Goal: Task Accomplishment & Management: Manage account settings

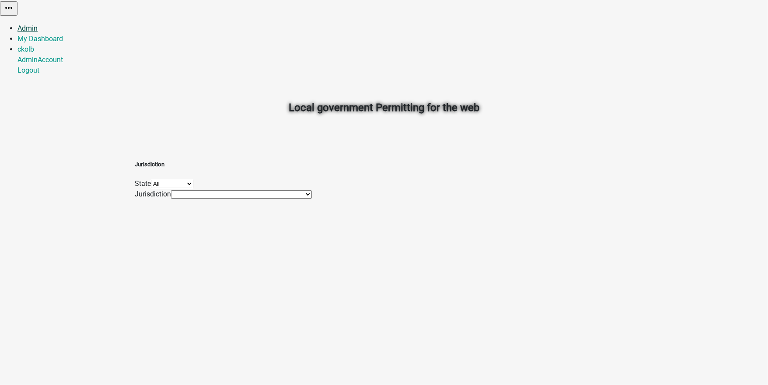
click at [38, 24] on link "Admin" at bounding box center [27, 28] width 20 height 8
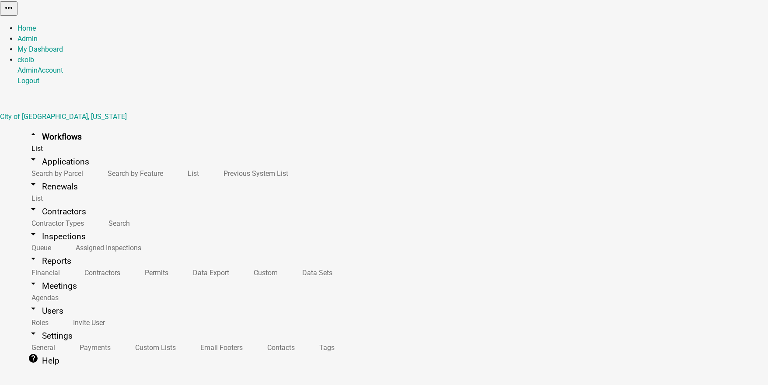
click at [0, 9] on img at bounding box center [0, 6] width 0 height 13
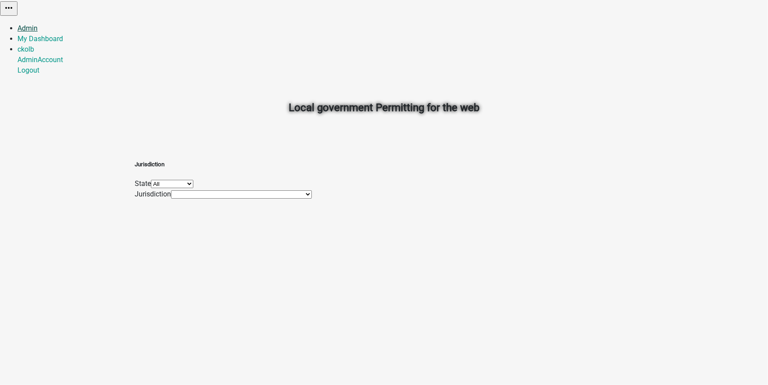
click at [38, 24] on link "Admin" at bounding box center [27, 28] width 20 height 8
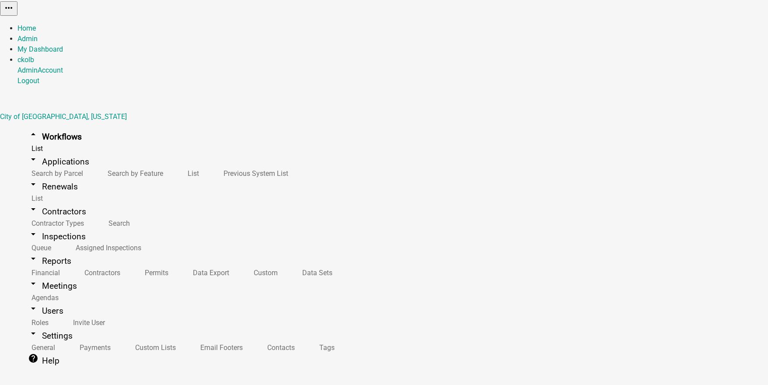
click at [0, 13] on img at bounding box center [0, 6] width 0 height 13
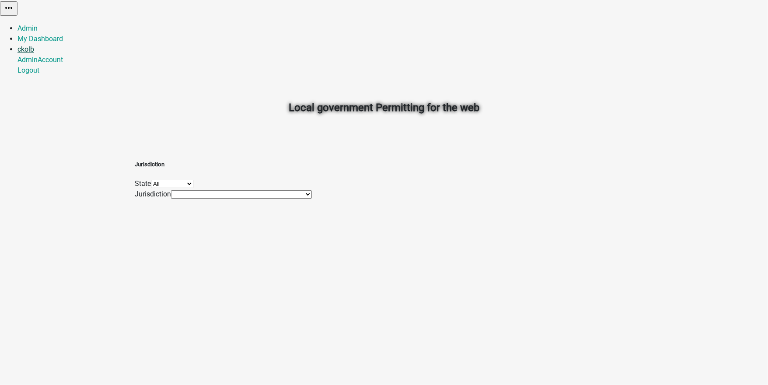
click at [34, 45] on link "ckolb" at bounding box center [25, 49] width 17 height 8
click at [38, 56] on link "Admin" at bounding box center [27, 60] width 20 height 8
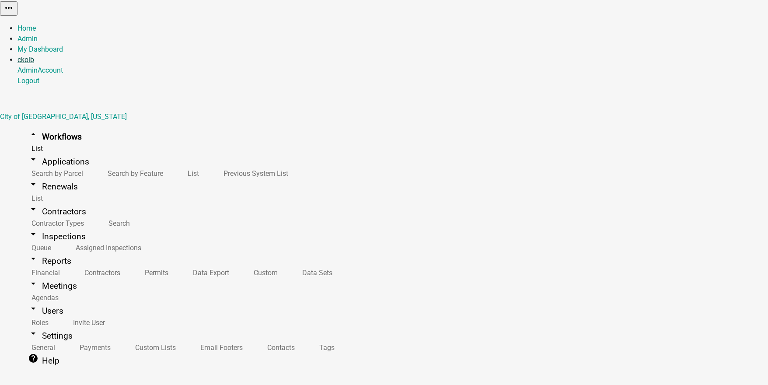
click at [34, 56] on link "ckolb" at bounding box center [25, 60] width 17 height 8
click at [63, 66] on link "Account" at bounding box center [50, 70] width 25 height 8
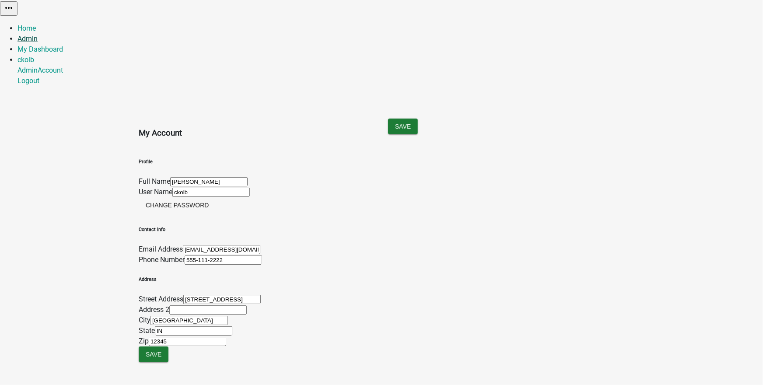
click at [38, 35] on link "Admin" at bounding box center [27, 39] width 20 height 8
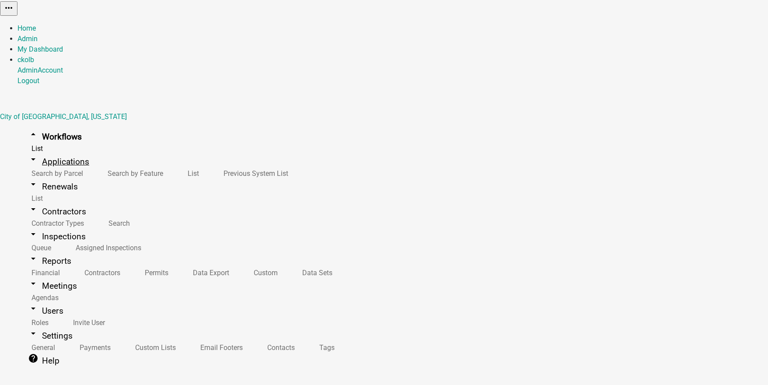
click at [65, 151] on link "arrow_drop_down Applications" at bounding box center [58, 161] width 82 height 21
click at [174, 164] on link "List" at bounding box center [192, 173] width 36 height 19
click at [53, 126] on link "arrow_drop_down Workflows" at bounding box center [54, 136] width 75 height 21
click at [63, 45] on link "My Dashboard" at bounding box center [39, 49] width 45 height 8
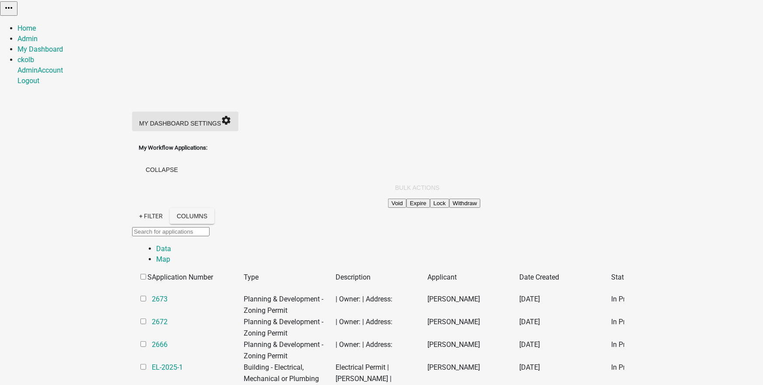
click at [231, 115] on icon "settings" at bounding box center [226, 120] width 10 height 10
drag, startPoint x: 245, startPoint y: 122, endPoint x: 249, endPoint y: 80, distance: 42.6
drag, startPoint x: 244, startPoint y: 139, endPoint x: 257, endPoint y: 100, distance: 41.3
click at [231, 115] on icon "settings" at bounding box center [226, 120] width 10 height 10
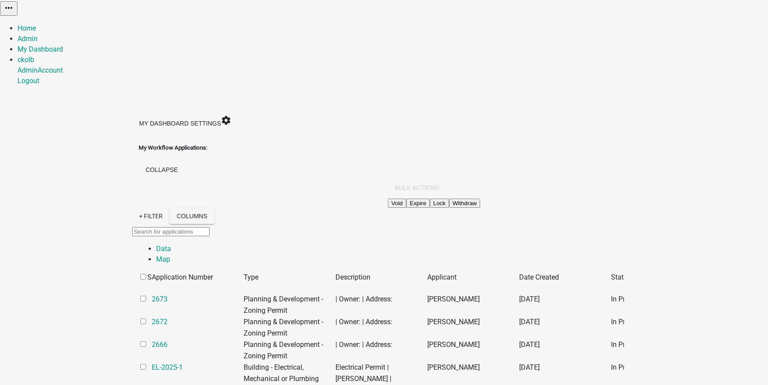
drag, startPoint x: 246, startPoint y: 69, endPoint x: 250, endPoint y: 270, distance: 200.7
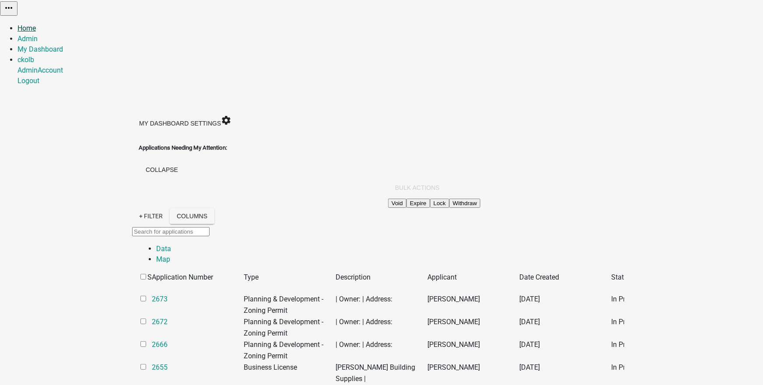
click at [36, 24] on link "Home" at bounding box center [26, 28] width 18 height 8
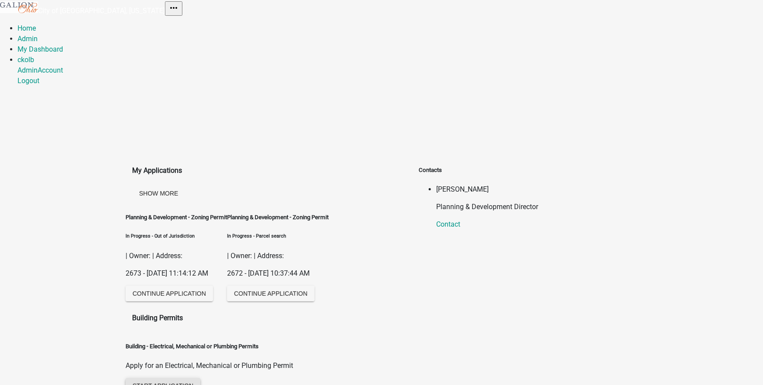
click at [174, 382] on span "Start Application" at bounding box center [162, 385] width 61 height 7
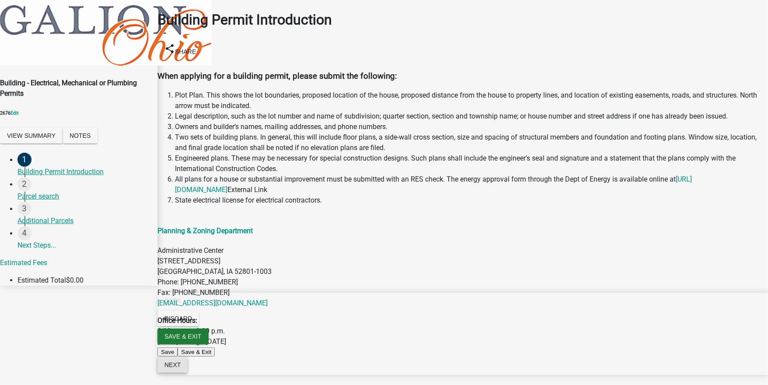
click at [181, 368] on span "Next" at bounding box center [172, 364] width 16 height 7
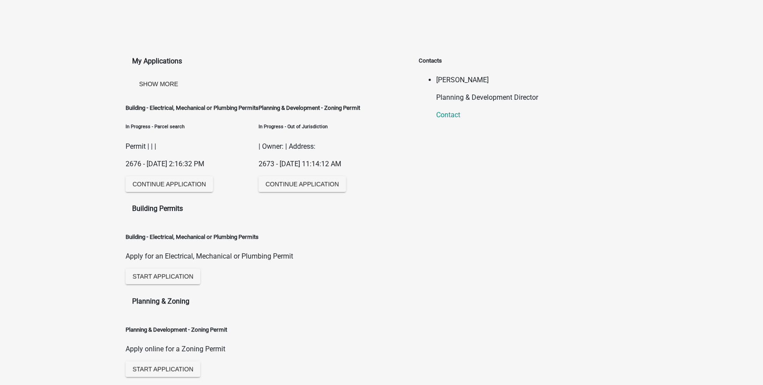
scroll to position [140, 0]
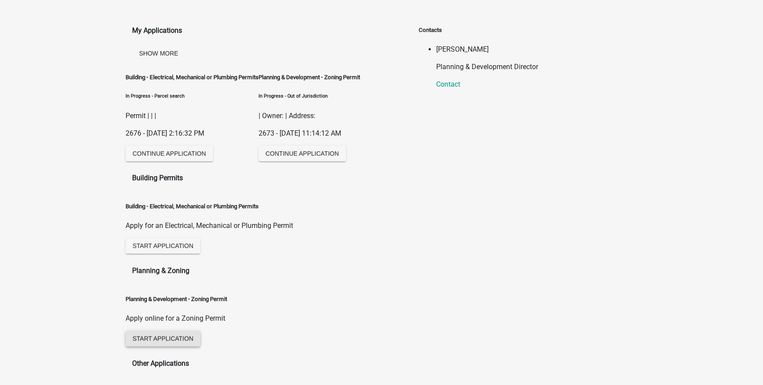
click at [180, 335] on span "Start Application" at bounding box center [162, 338] width 61 height 7
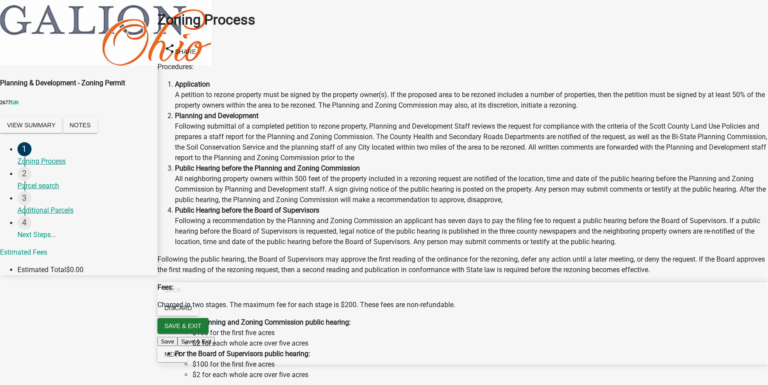
scroll to position [174, 0]
click at [181, 358] on span "Next" at bounding box center [172, 354] width 16 height 7
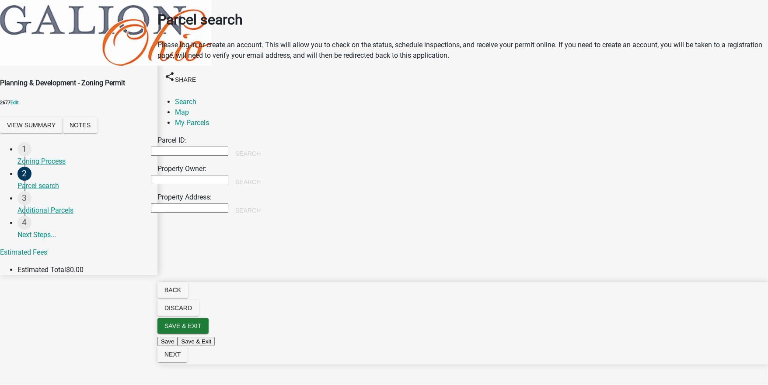
drag, startPoint x: 177, startPoint y: 156, endPoint x: 181, endPoint y: 160, distance: 5.9
click at [177, 175] on input "Property Owner:" at bounding box center [189, 179] width 77 height 9
type input "colby"
click at [268, 174] on button "Search" at bounding box center [247, 182] width 39 height 16
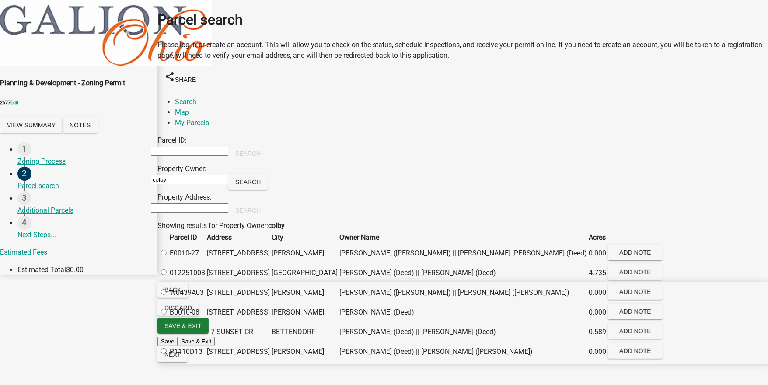
click at [168, 277] on label at bounding box center [168, 272] width 0 height 8
click at [167, 275] on input "radio" at bounding box center [164, 272] width 6 height 6
radio input "true"
click at [188, 362] on button "Next" at bounding box center [172, 354] width 30 height 16
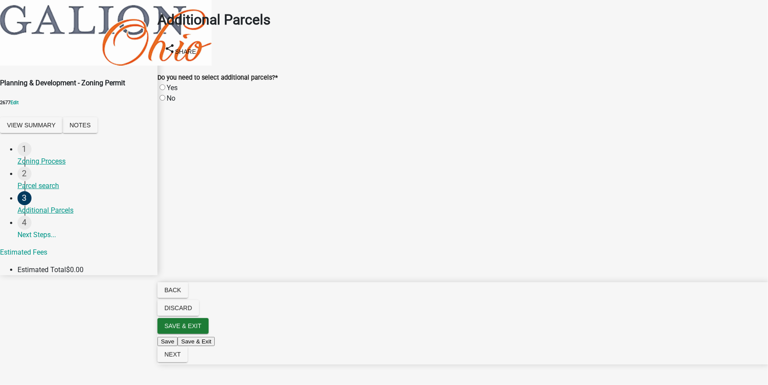
click at [173, 94] on label "No" at bounding box center [171, 98] width 9 height 8
click at [165, 95] on input "No" at bounding box center [163, 98] width 6 height 6
radio input "true"
click at [188, 362] on button "Next" at bounding box center [172, 354] width 30 height 16
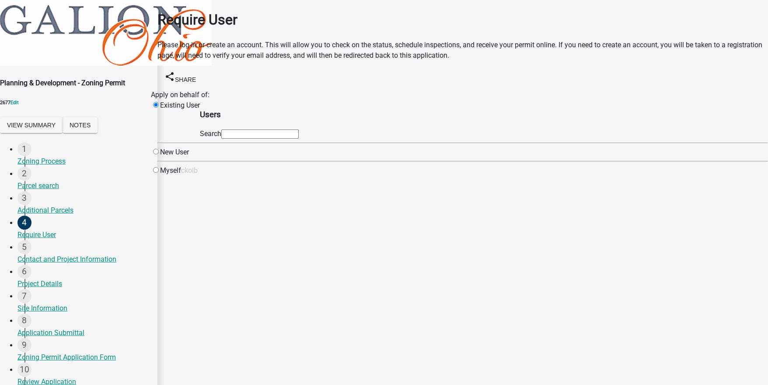
click at [299, 138] on input "text" at bounding box center [259, 133] width 77 height 9
type input "[PERSON_NAME]"
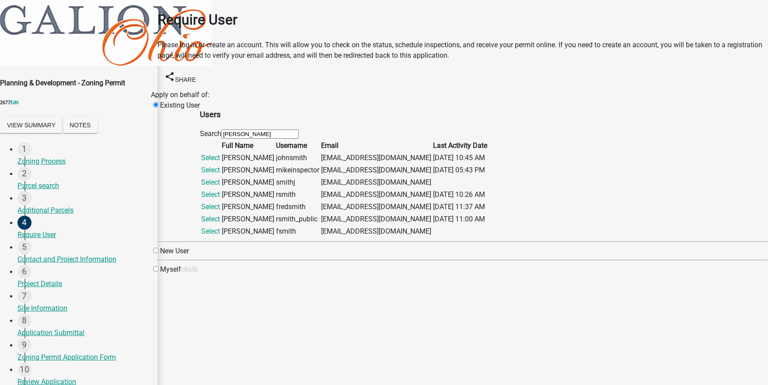
drag, startPoint x: 303, startPoint y: 137, endPoint x: 267, endPoint y: 142, distance: 36.7
click at [267, 142] on div "Existing User Users Search [PERSON_NAME] Full Name Username Email Last Activity…" at bounding box center [463, 169] width 624 height 138
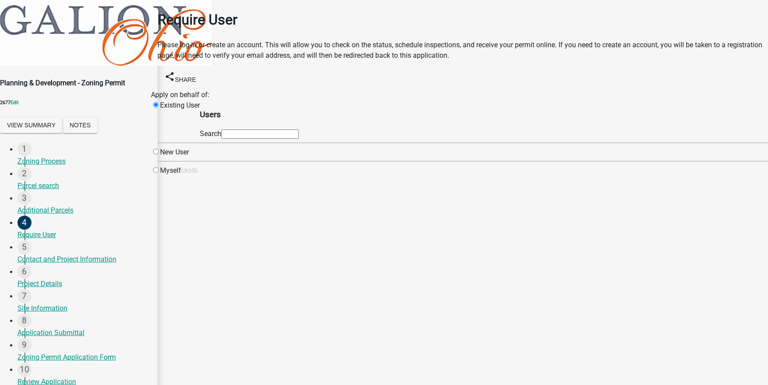
click at [159, 154] on input "radio" at bounding box center [156, 152] width 6 height 6
radio input "true"
radio input "false"
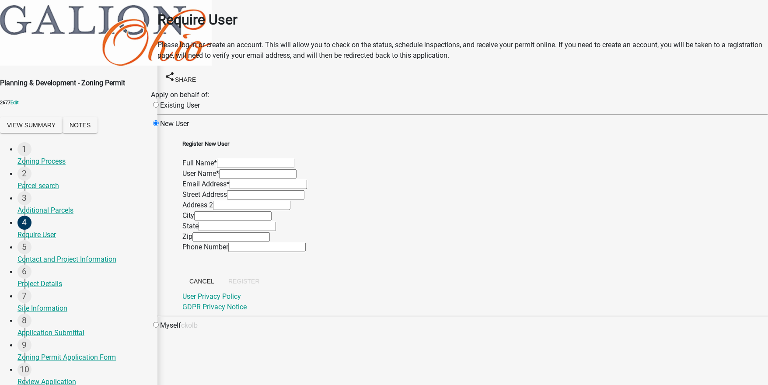
scroll to position [219, 0]
click at [159, 322] on input "radio" at bounding box center [156, 325] width 6 height 6
radio input "true"
radio input "false"
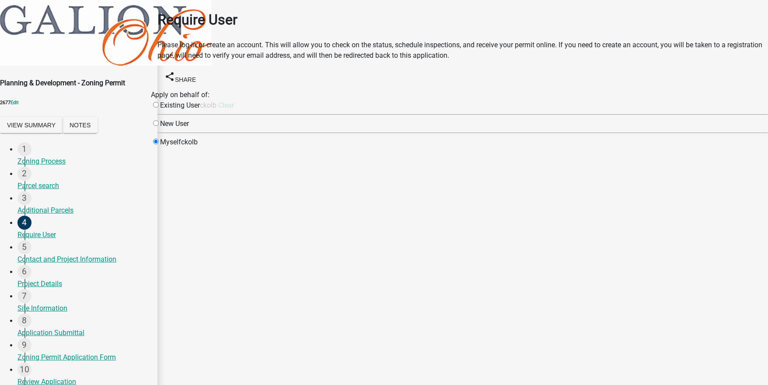
click at [159, 102] on input "radio" at bounding box center [156, 105] width 6 height 6
radio input "true"
radio input "false"
click at [299, 139] on input "text" at bounding box center [259, 133] width 77 height 9
type input "c"
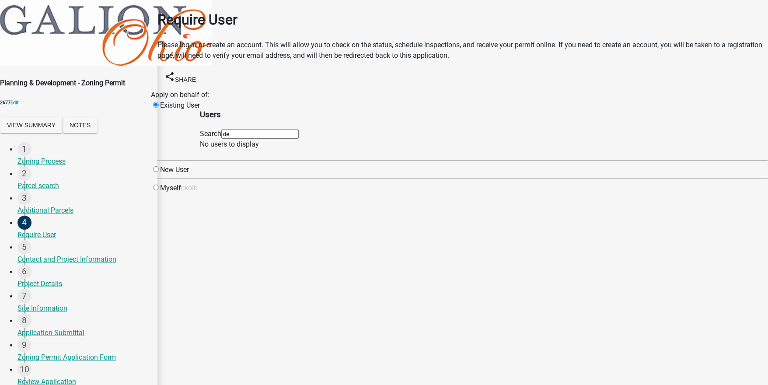
type input "d"
type input "[EMAIL_ADDRESS][DOMAIN_NAME]"
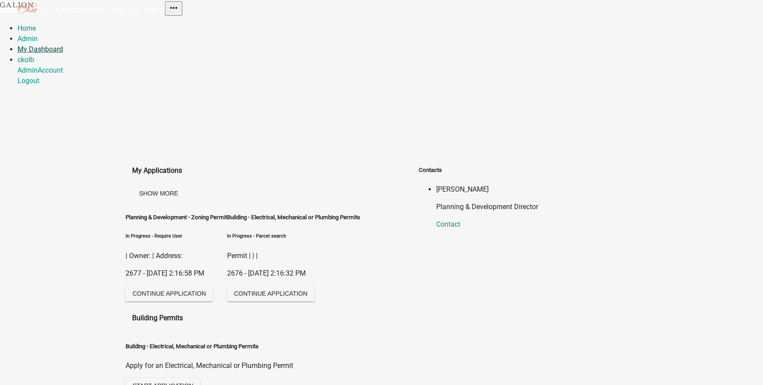
click at [63, 45] on link "My Dashboard" at bounding box center [39, 49] width 45 height 8
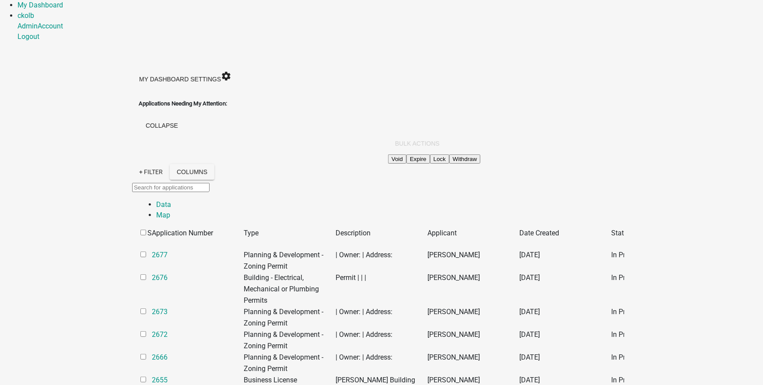
scroll to position [35, 0]
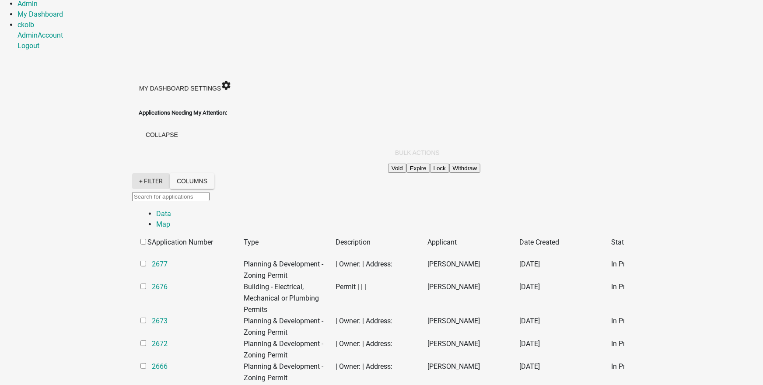
click at [132, 173] on link "+ Filter" at bounding box center [151, 181] width 38 height 16
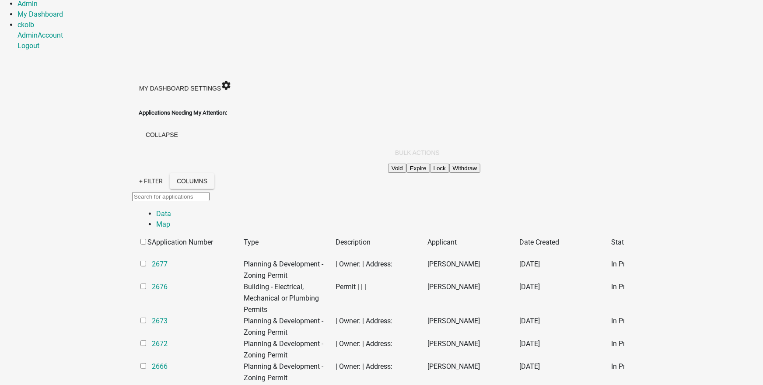
click at [132, 192] on input "text" at bounding box center [170, 196] width 77 height 9
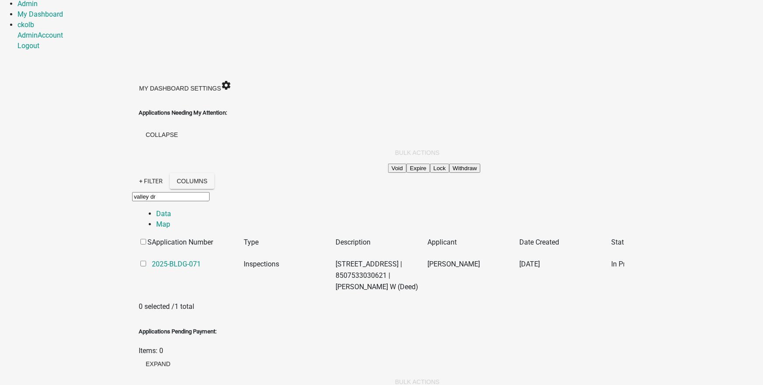
type input "valley dr"
click at [140, 261] on input "checkbox" at bounding box center [143, 264] width 6 height 6
checkbox input "true"
click at [446, 145] on button "Bulk Actions" at bounding box center [417, 153] width 59 height 16
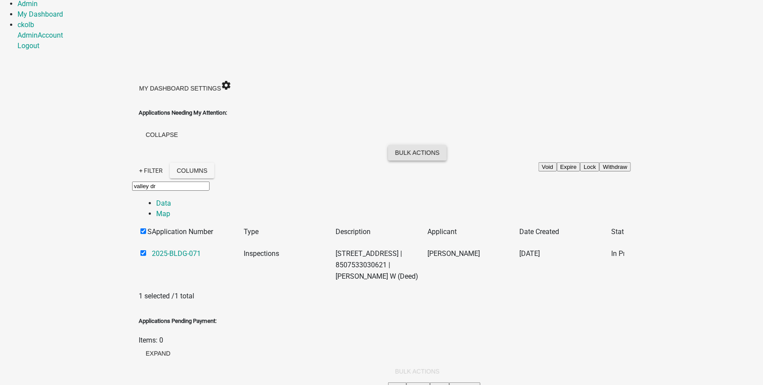
click at [446, 145] on button "Bulk Actions" at bounding box center [417, 153] width 59 height 16
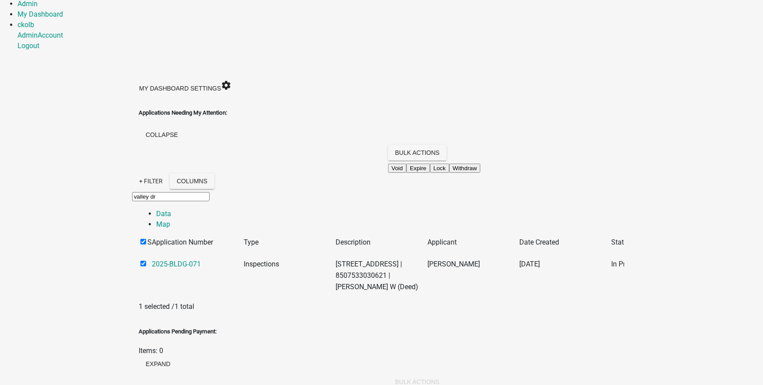
click at [140, 261] on input "checkbox" at bounding box center [143, 264] width 6 height 6
checkbox input "false"
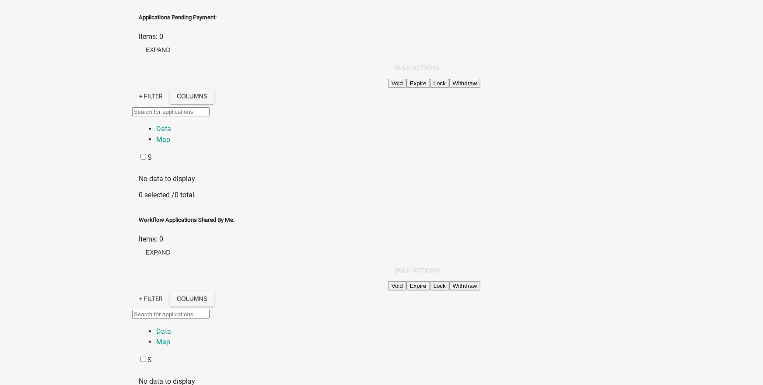
scroll to position [385, 0]
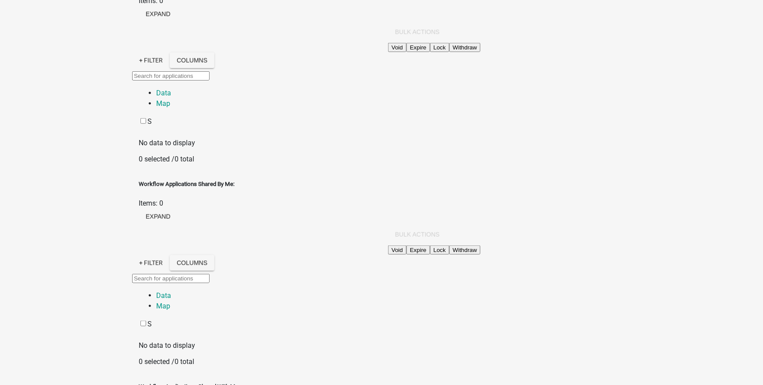
click at [696, 216] on link "Schedule Inspection" at bounding box center [727, 212] width 62 height 8
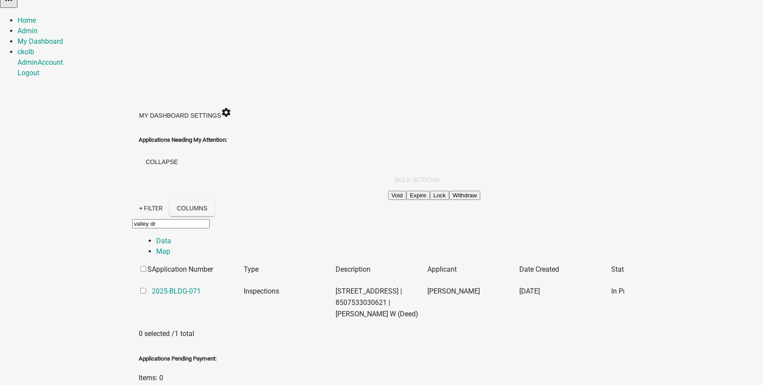
scroll to position [3, 0]
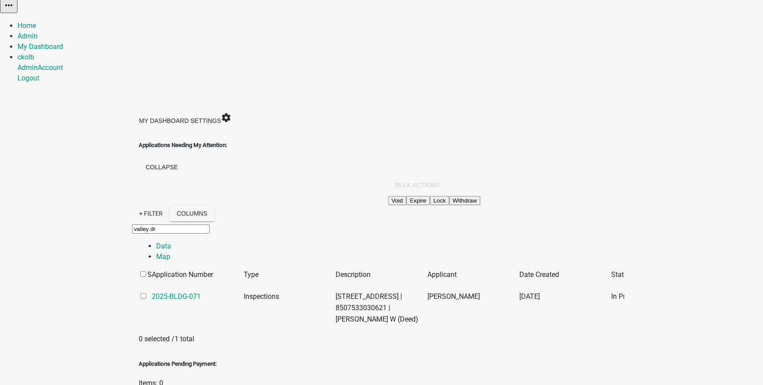
drag, startPoint x: 6, startPoint y: 179, endPoint x: -3, endPoint y: 181, distance: 8.6
click at [0, 181] on html "Internet Explorer does NOT work with GeoPermits. Get a new browser for more sec…" at bounding box center [381, 189] width 763 height 385
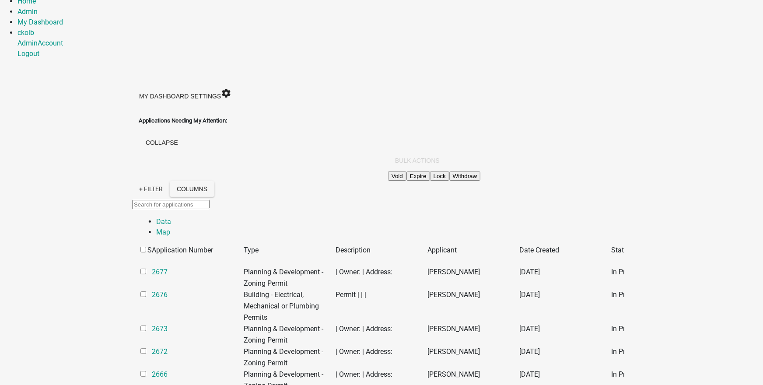
scroll to position [0, 0]
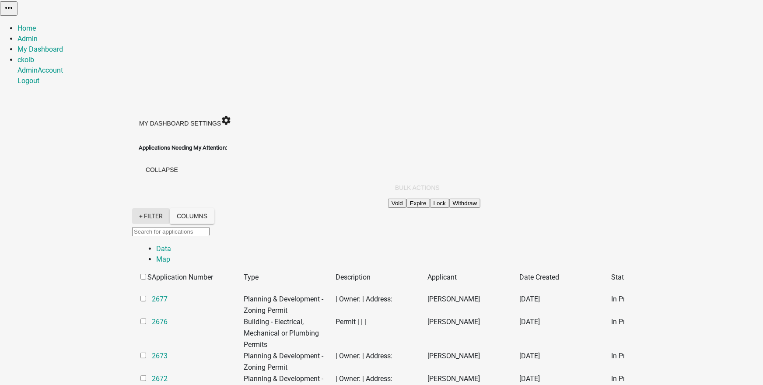
click at [132, 208] on link "+ Filter" at bounding box center [151, 216] width 38 height 16
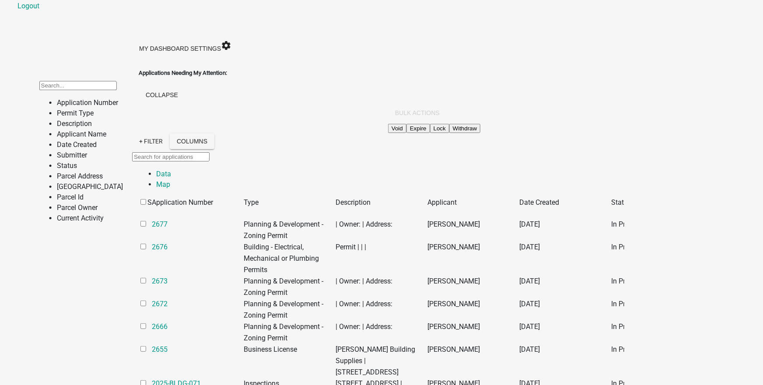
scroll to position [105, 0]
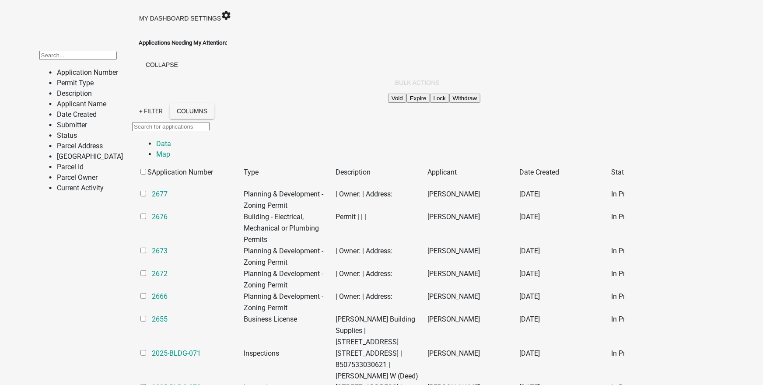
click at [74, 193] on li "Current Activity" at bounding box center [90, 188] width 66 height 10
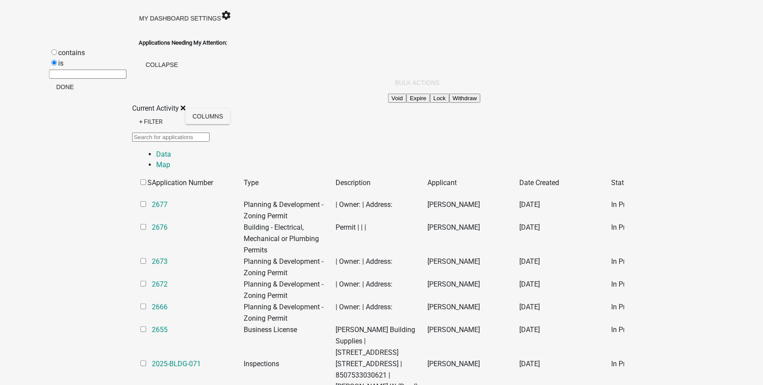
click at [79, 57] on label "contains" at bounding box center [71, 53] width 27 height 8
click at [57, 55] on input "contains" at bounding box center [54, 52] width 6 height 6
radio input "true"
click at [81, 68] on input "text" at bounding box center [87, 63] width 77 height 9
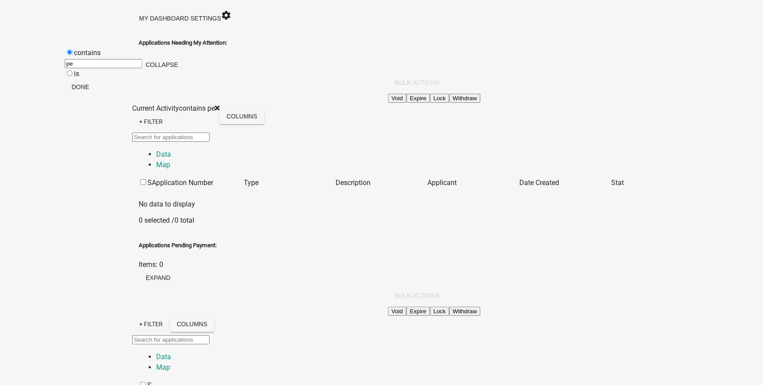
type input "p"
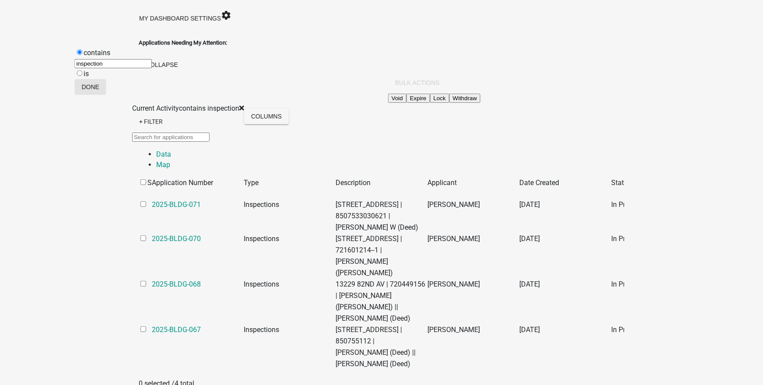
type input "inspection"
click at [106, 95] on button "Done" at bounding box center [90, 87] width 31 height 16
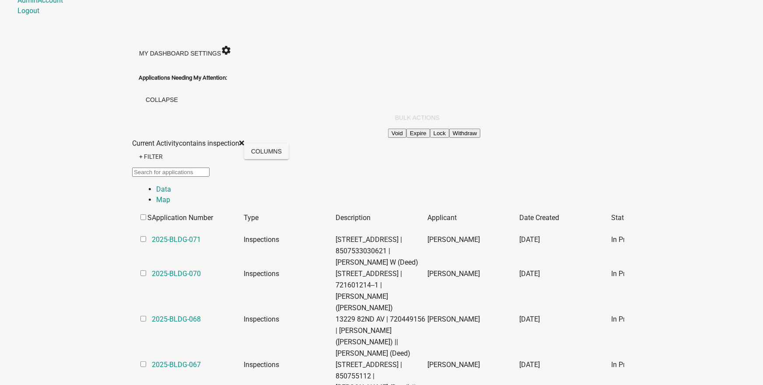
scroll to position [35, 0]
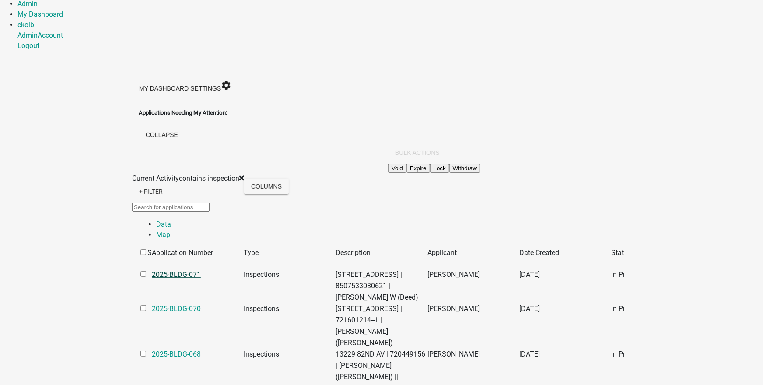
click at [152, 270] on link "2025-BLDG-071" at bounding box center [176, 274] width 49 height 8
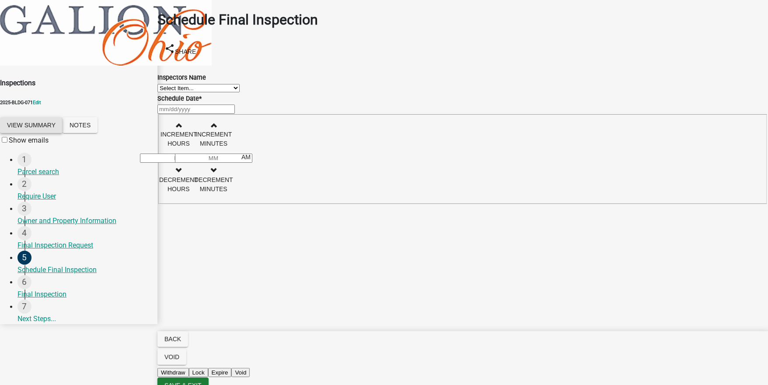
click at [59, 117] on button "View Summary" at bounding box center [31, 125] width 63 height 16
drag, startPoint x: 546, startPoint y: 28, endPoint x: 541, endPoint y: 32, distance: 6.2
click at [9, 136] on span at bounding box center [9, 140] width 0 height 8
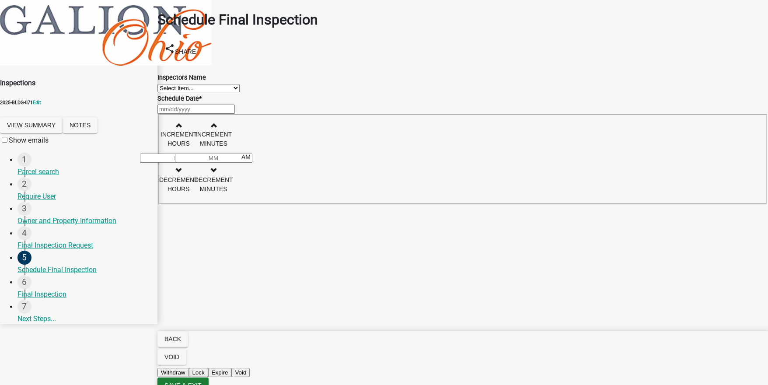
click at [7, 137] on input "Show emails" at bounding box center [5, 140] width 6 height 6
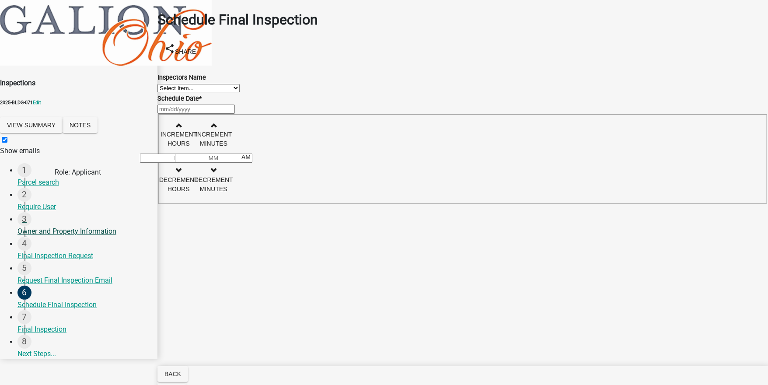
click at [73, 226] on div "Owner and Property Information" at bounding box center [83, 231] width 133 height 10
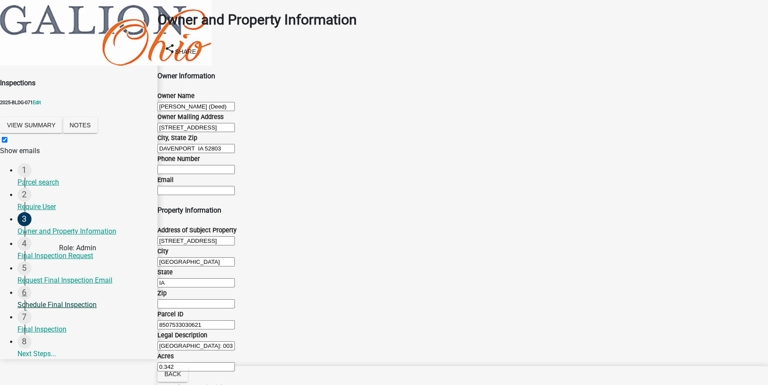
click at [91, 300] on div "Schedule Final Inspection" at bounding box center [83, 305] width 133 height 10
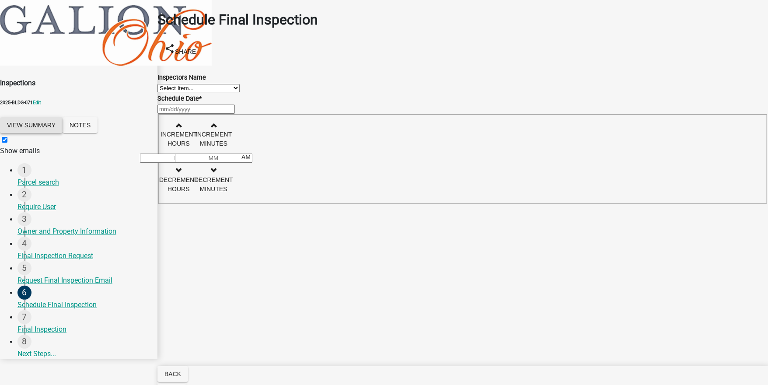
click at [63, 117] on button "View Summary" at bounding box center [31, 125] width 63 height 16
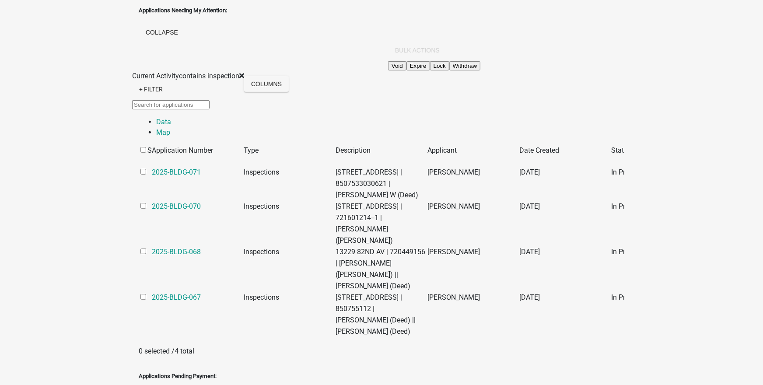
scroll to position [70, 0]
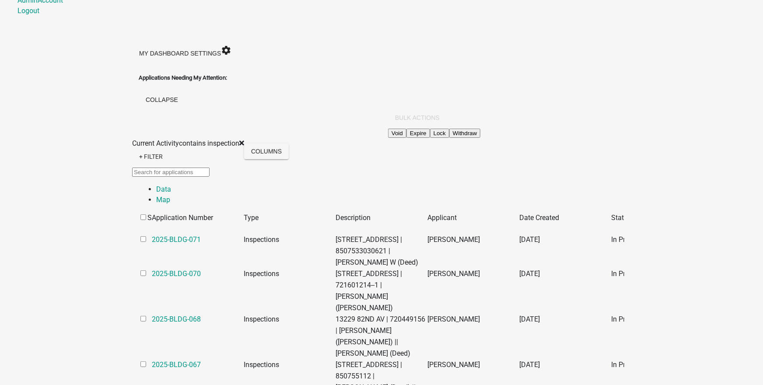
click at [239, 139] on icon at bounding box center [241, 142] width 5 height 7
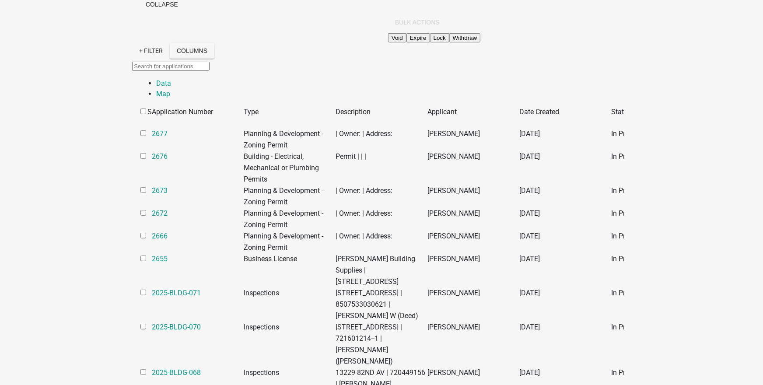
scroll to position [175, 0]
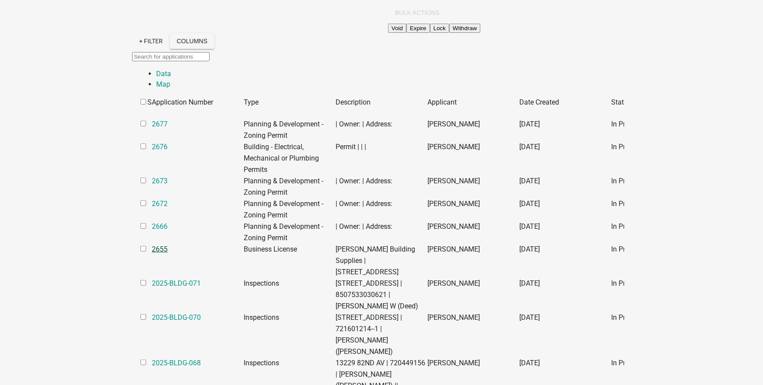
click at [152, 245] on link "2655" at bounding box center [160, 249] width 16 height 8
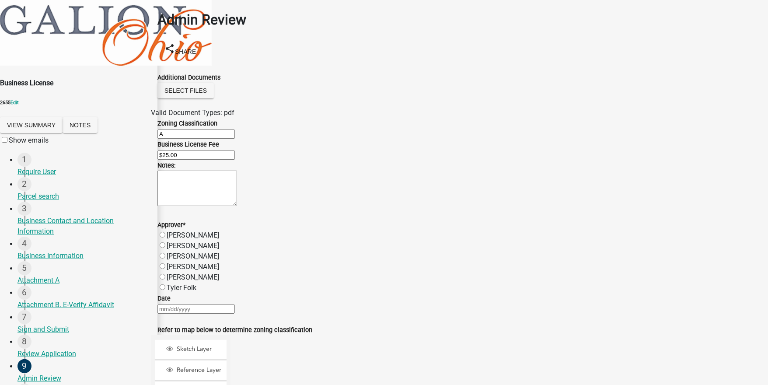
scroll to position [105, 0]
click at [45, 348] on div "Review Application" at bounding box center [83, 353] width 133 height 10
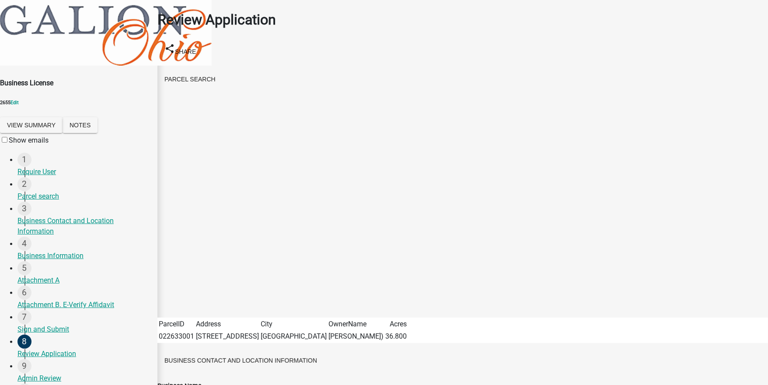
scroll to position [2134, 0]
click at [49, 373] on div "Admin Review" at bounding box center [83, 378] width 133 height 10
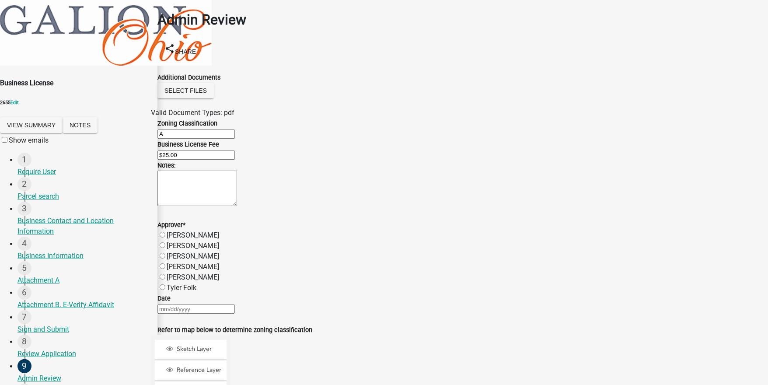
scroll to position [315, 0]
click at [366, 303] on div at bounding box center [462, 308] width 610 height 10
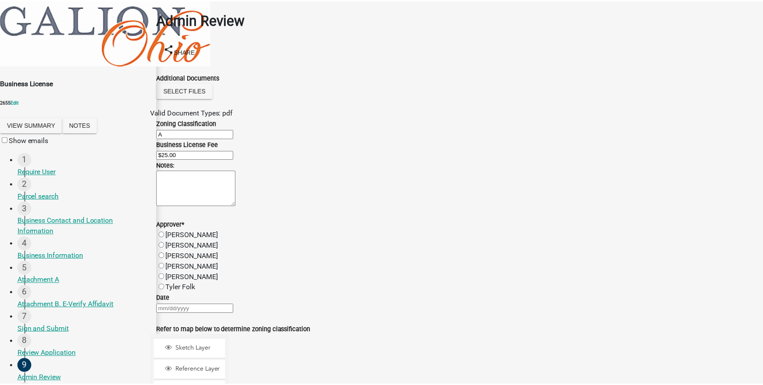
scroll to position [0, 0]
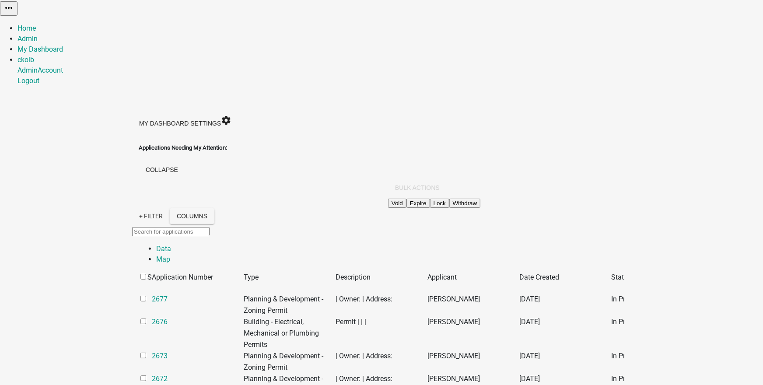
click at [0, 11] on img at bounding box center [0, 6] width 0 height 13
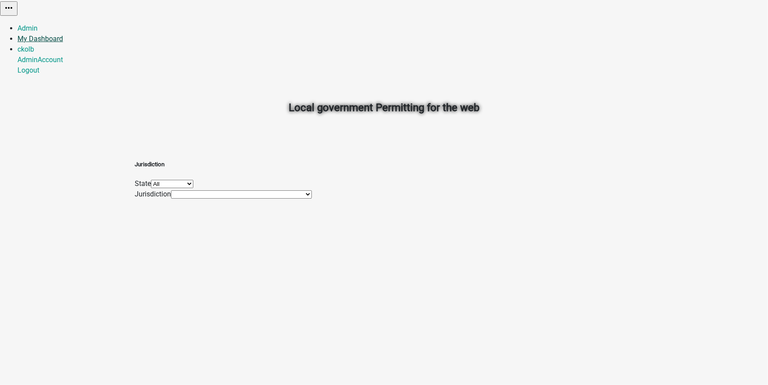
click at [63, 35] on link "My Dashboard" at bounding box center [39, 39] width 45 height 8
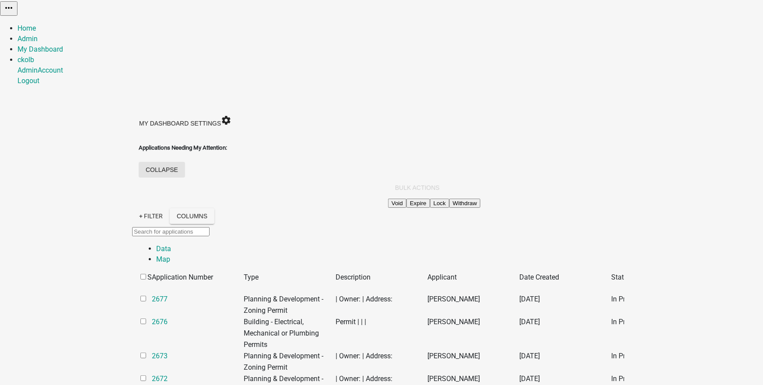
click at [185, 162] on button "collapse" at bounding box center [162, 170] width 46 height 16
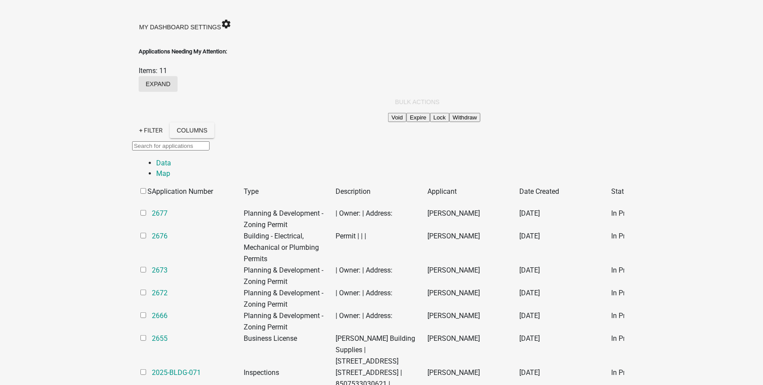
scroll to position [35, 0]
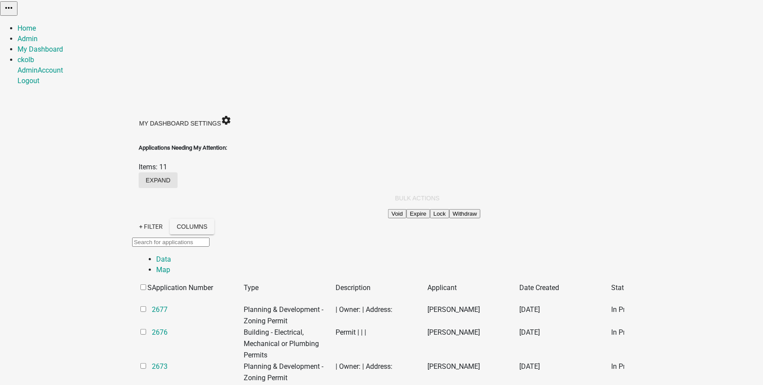
click at [178, 172] on button "expand" at bounding box center [158, 180] width 39 height 16
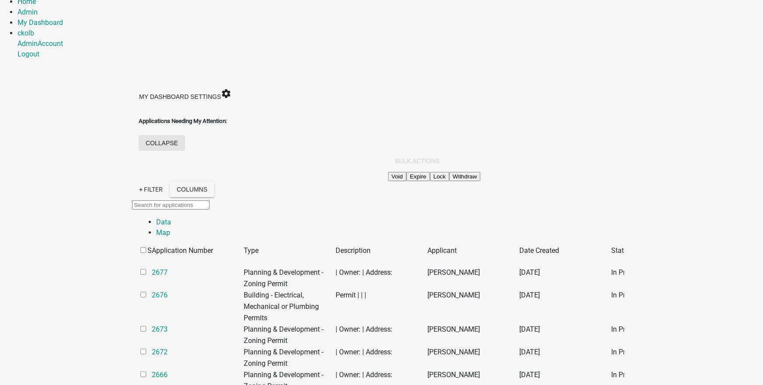
scroll to position [35, 0]
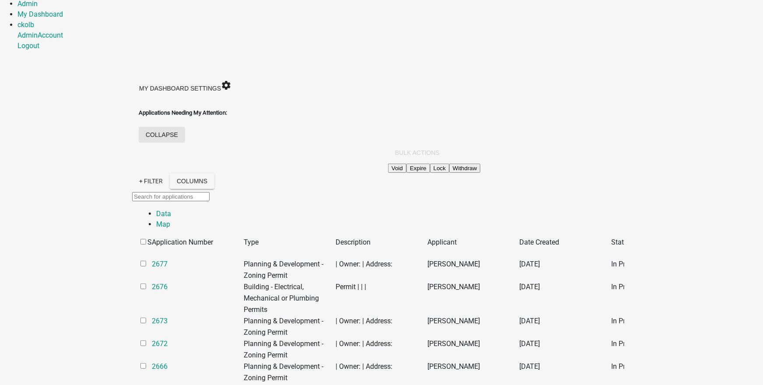
click at [185, 127] on button "collapse" at bounding box center [162, 135] width 46 height 16
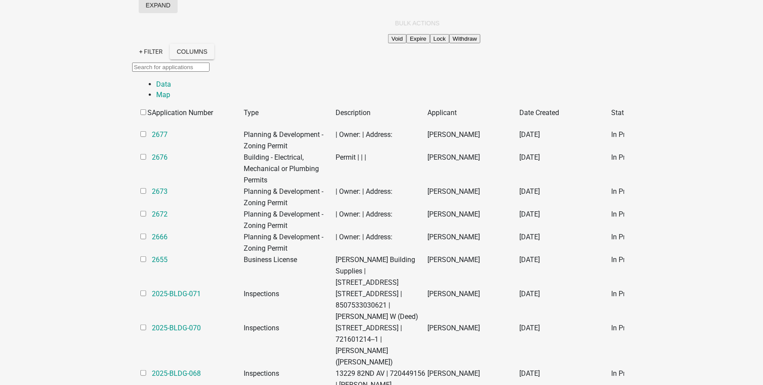
scroll to position [70, 0]
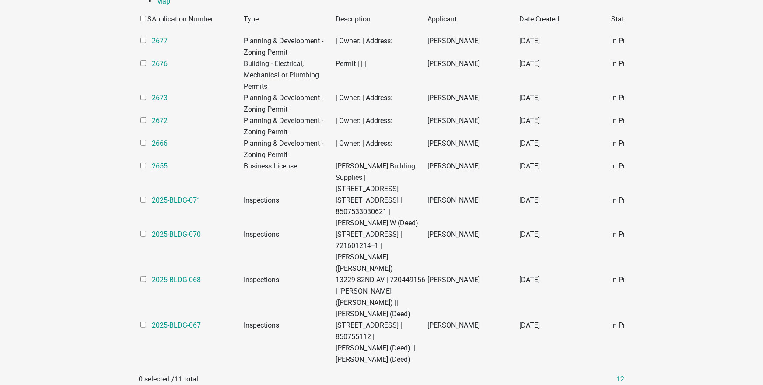
scroll to position [245, 0]
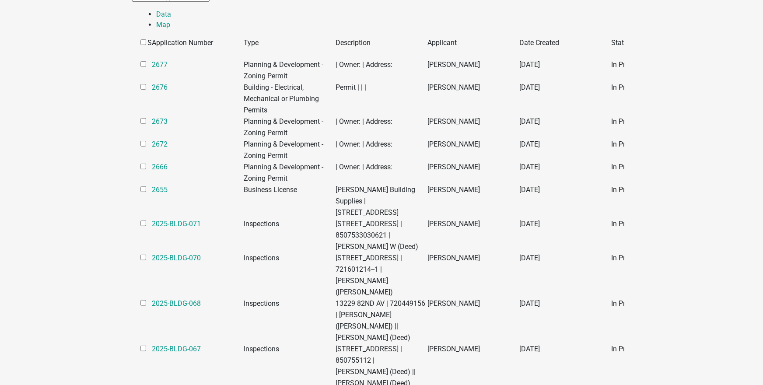
checkbox input "true"
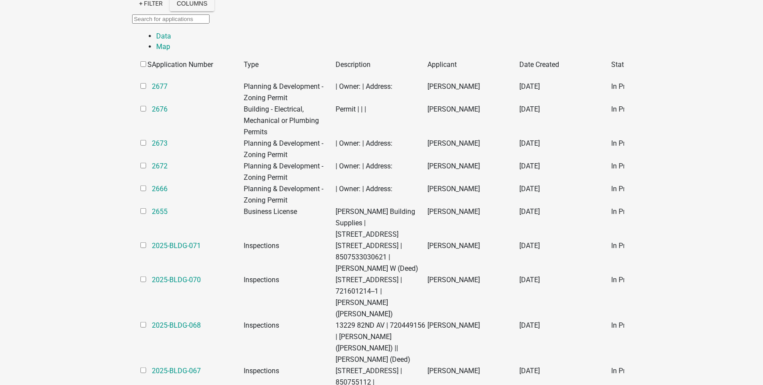
scroll to position [210, 0]
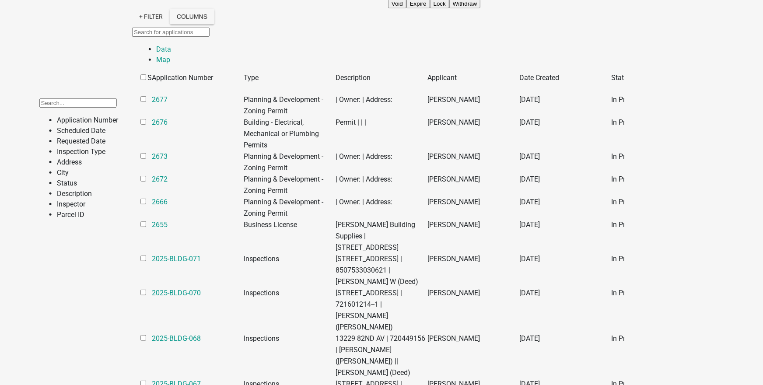
click at [66, 209] on li "Inspector" at bounding box center [87, 204] width 61 height 10
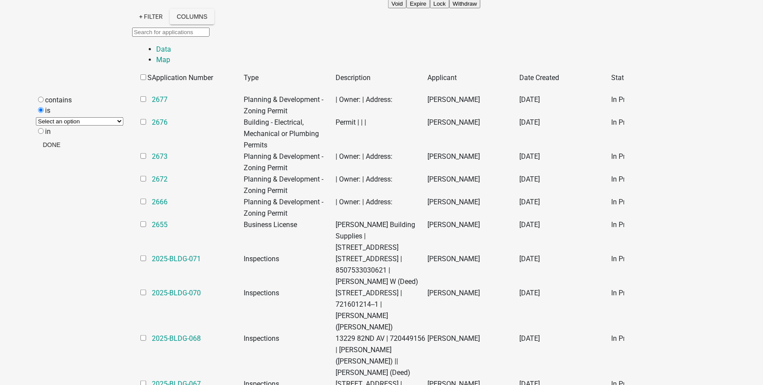
click at [57, 125] on select "Select an option None [PERSON_NAME] [PERSON_NAME] [PERSON_NAME]" at bounding box center [79, 121] width 87 height 8
select select "b6d622e0-94f3-474e-97e1-e5aaf00ab119"
click at [63, 117] on select "Select an option None [PERSON_NAME] [PERSON_NAME] [PERSON_NAME]" at bounding box center [79, 121] width 87 height 8
click at [89, 151] on button "Done" at bounding box center [72, 145] width 31 height 16
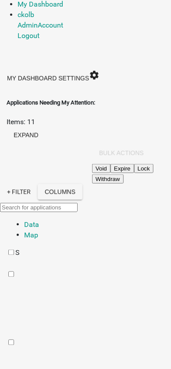
scroll to position [0, 0]
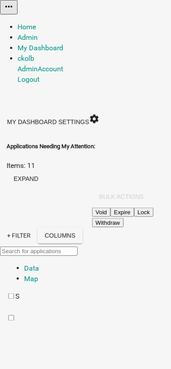
click at [128, 160] on div "Items: 11" at bounding box center [85, 165] width 157 height 10
click at [45, 171] on button "expand" at bounding box center [26, 179] width 39 height 16
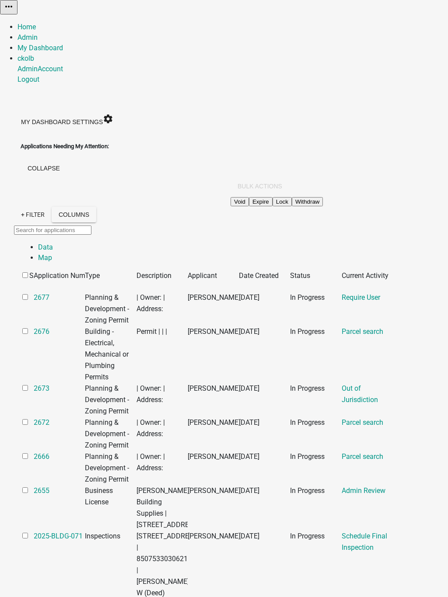
click at [52, 254] on link "Map" at bounding box center [45, 258] width 14 height 8
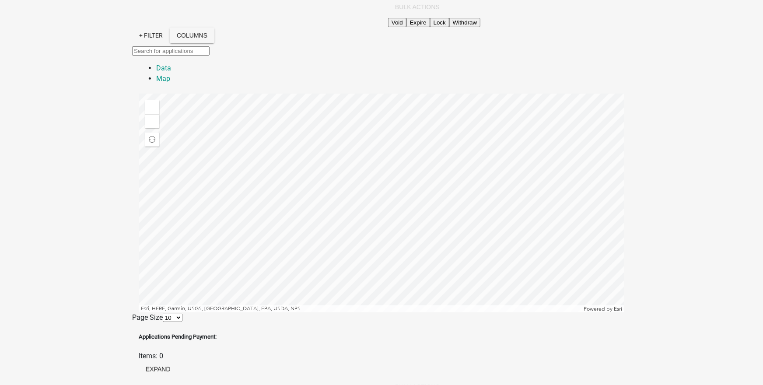
scroll to position [175, 0]
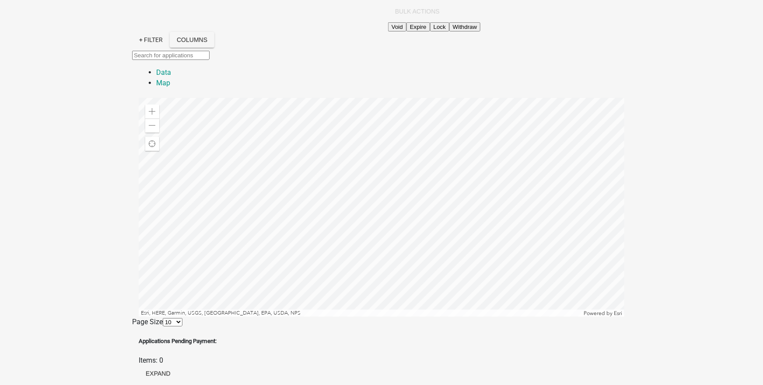
click at [311, 103] on div at bounding box center [381, 207] width 485 height 219
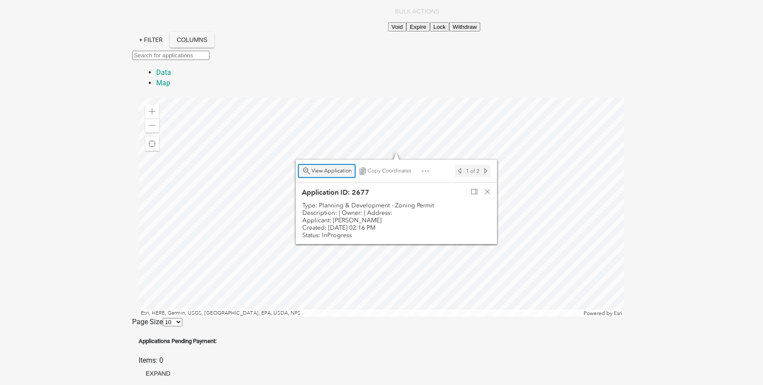
click at [303, 167] on span "View Application" at bounding box center [306, 170] width 7 height 7
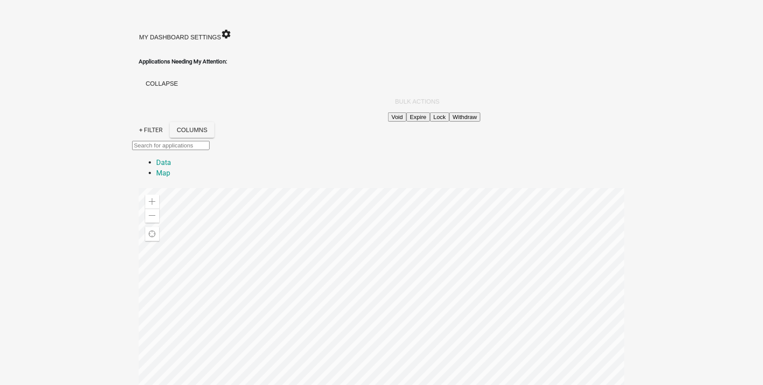
scroll to position [105, 0]
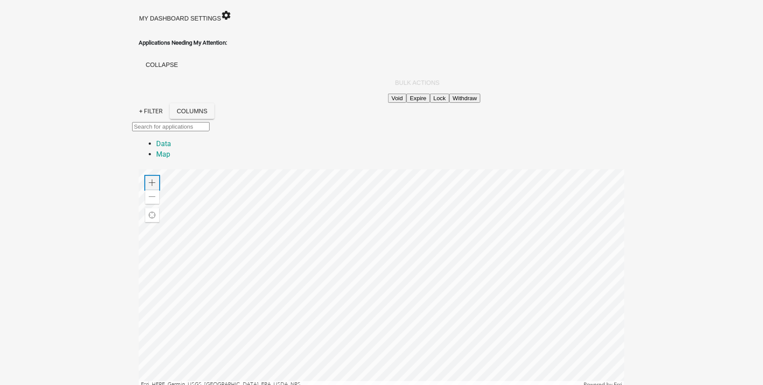
click at [149, 179] on span at bounding box center [152, 182] width 7 height 7
click at [262, 200] on div at bounding box center [381, 278] width 485 height 219
click at [247, 169] on div at bounding box center [381, 278] width 485 height 219
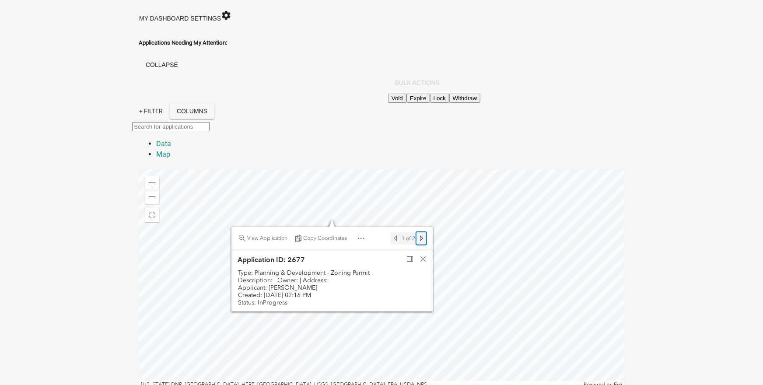
click at [416, 232] on div "Next feature" at bounding box center [421, 238] width 10 height 12
click at [392, 235] on span "Previous feature" at bounding box center [395, 238] width 7 height 7
click at [357, 235] on span "Open" at bounding box center [360, 238] width 7 height 7
click at [357, 235] on span "Close" at bounding box center [360, 238] width 7 height 7
click at [419, 255] on span "Close" at bounding box center [422, 258] width 7 height 7
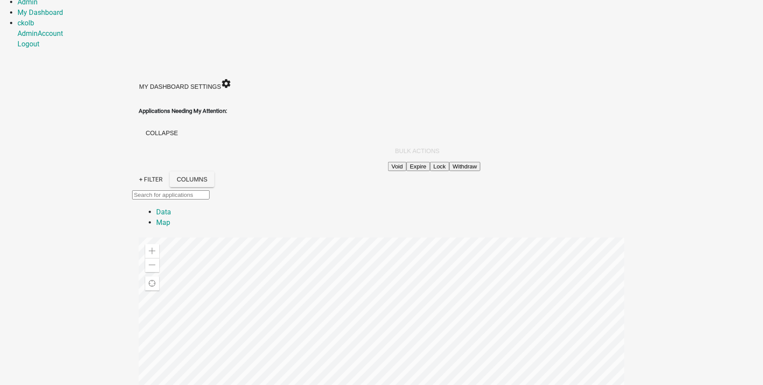
scroll to position [70, 0]
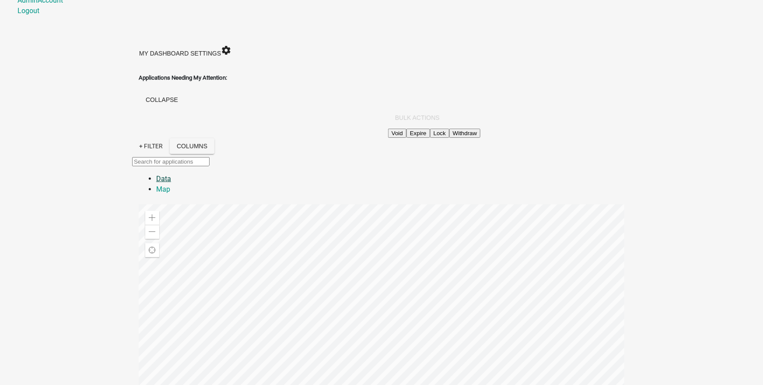
click at [156, 174] on link "Data" at bounding box center [163, 178] width 15 height 8
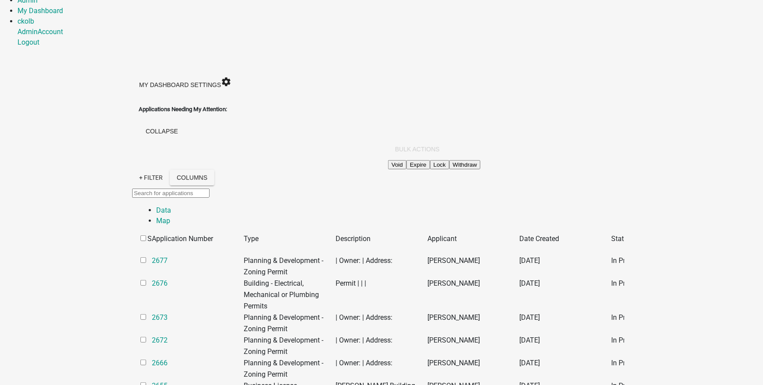
scroll to position [35, 0]
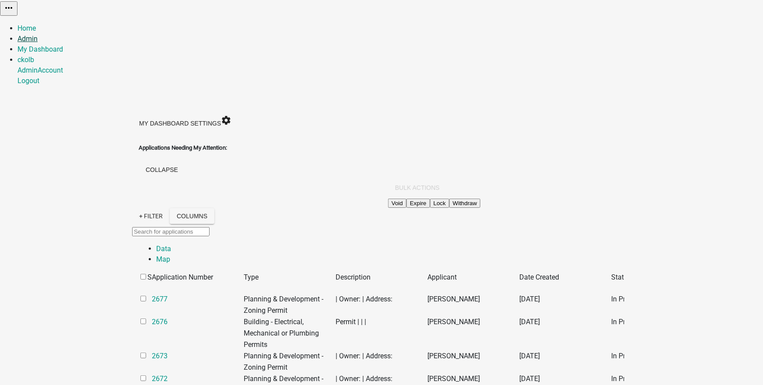
click at [38, 35] on link "Admin" at bounding box center [27, 39] width 20 height 8
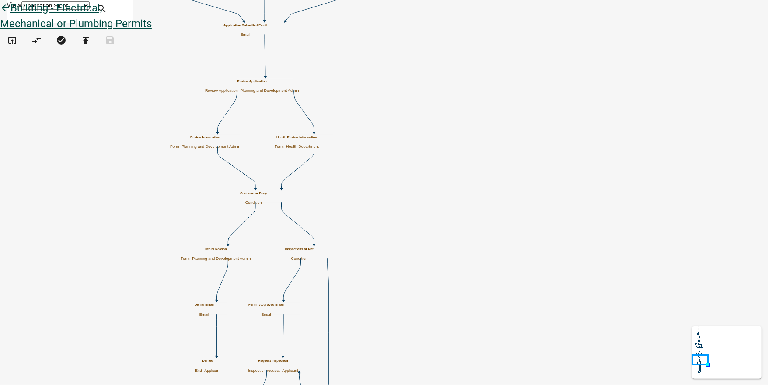
click at [10, 15] on icon "arrow_back" at bounding box center [5, 9] width 10 height 12
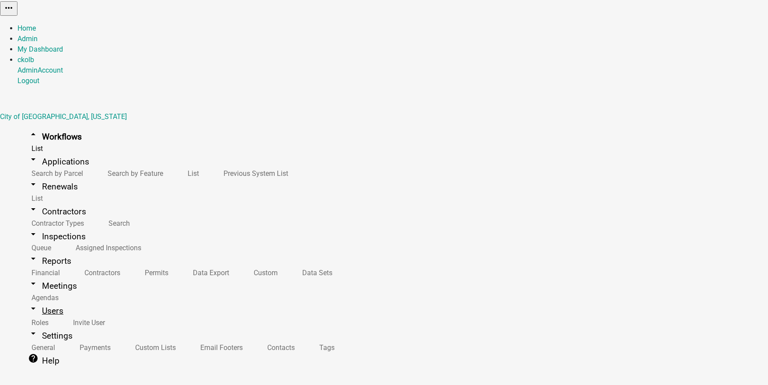
click at [35, 300] on link "arrow_drop_down Users" at bounding box center [45, 310] width 56 height 21
select select "1: green"
click at [39, 313] on link "Roles" at bounding box center [38, 322] width 42 height 19
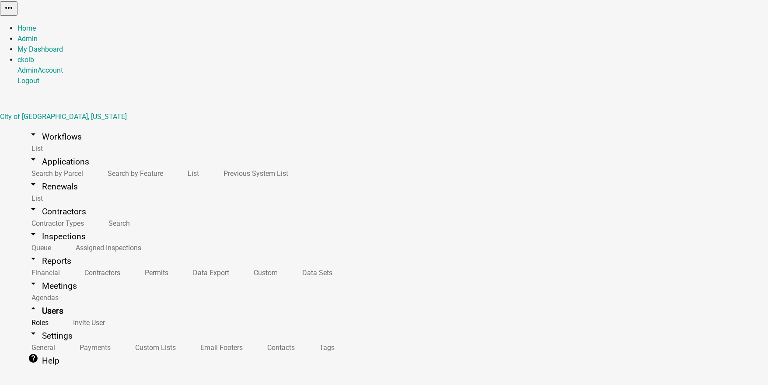
select select "4: red"
click at [37, 313] on link "Roles" at bounding box center [38, 322] width 42 height 19
select select "6: light-blue"
